Goal: Navigation & Orientation: Understand site structure

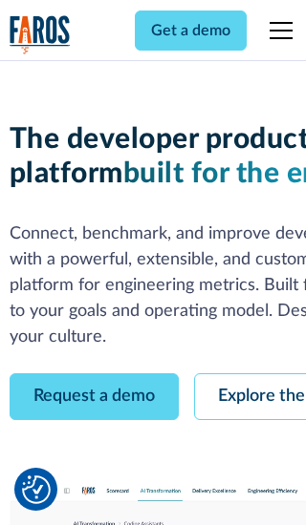
scroll to position [109, 0]
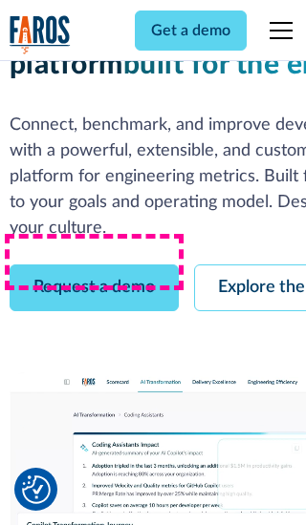
click at [94, 265] on link "Request a demo" at bounding box center [94, 288] width 169 height 47
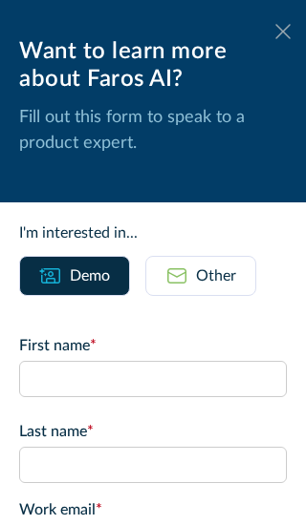
click at [283, 32] on icon at bounding box center [282, 31] width 15 height 14
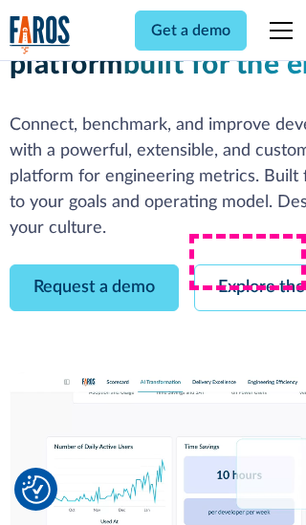
click at [249, 265] on link "Explore the platform" at bounding box center [295, 288] width 203 height 47
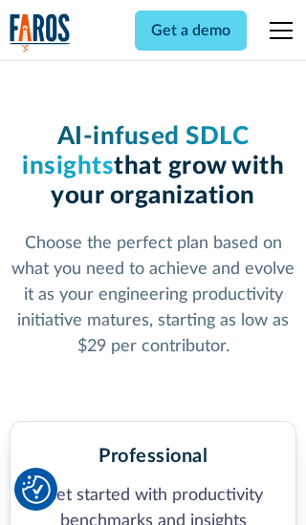
scroll to position [2960, 0]
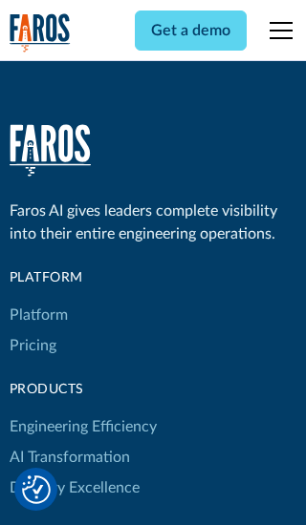
click at [37, 300] on link "Platform" at bounding box center [39, 315] width 58 height 31
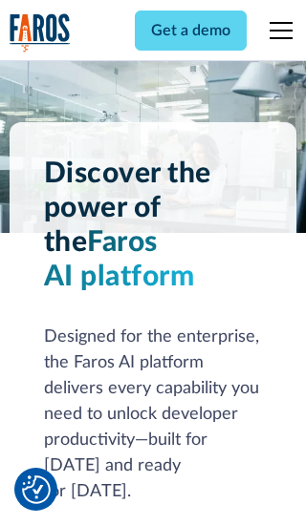
scroll to position [14958, 0]
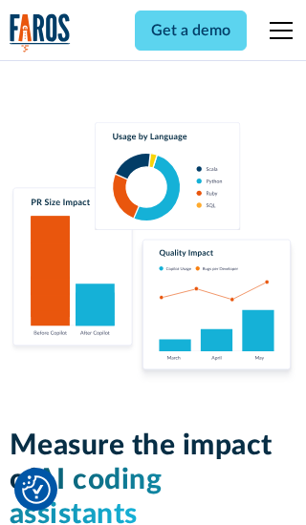
scroll to position [11806, 0]
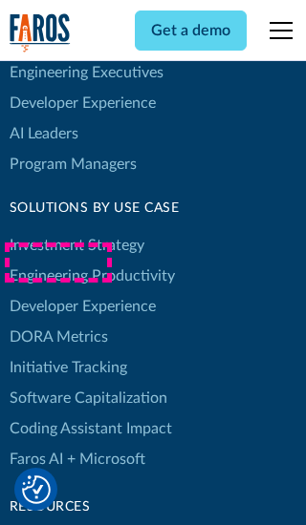
click at [57, 322] on link "DORA Metrics" at bounding box center [59, 337] width 98 height 31
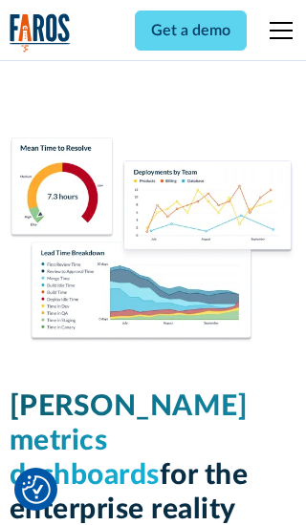
scroll to position [8362, 0]
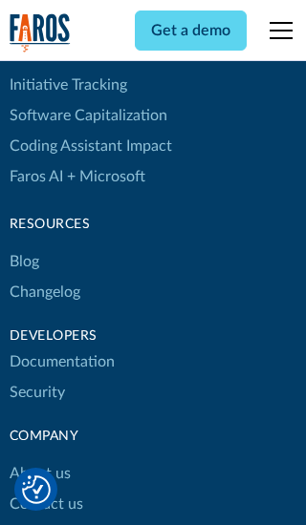
scroll to position [8653, 0]
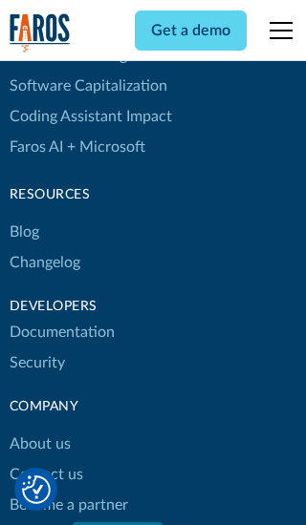
click at [44, 263] on link "Changelog" at bounding box center [45, 262] width 71 height 31
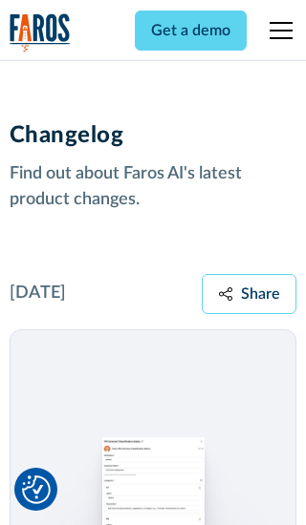
scroll to position [23067, 0]
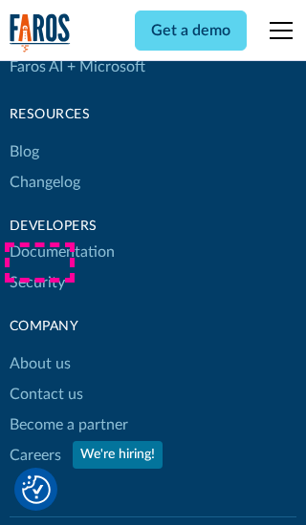
click at [39, 349] on link "About us" at bounding box center [40, 364] width 61 height 31
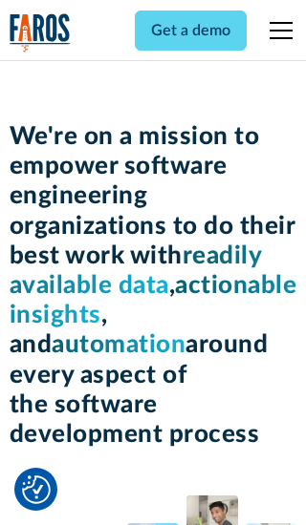
scroll to position [6586, 0]
